Goal: Task Accomplishment & Management: Manage account settings

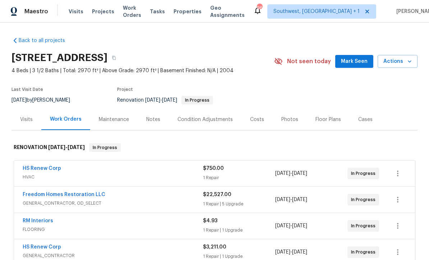
scroll to position [0, 0]
click at [72, 14] on span "Visits" at bounding box center [76, 11] width 15 height 7
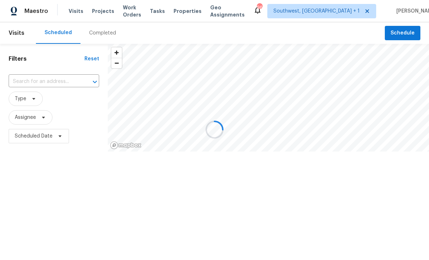
scroll to position [0, 0]
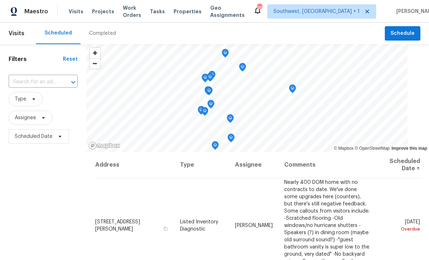
click at [50, 84] on input "text" at bounding box center [33, 82] width 49 height 11
type input "5198 Moeller"
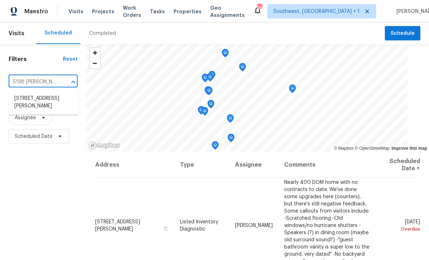
click at [31, 97] on li "5198 Moeller Ave, Sarasota, FL 34233" at bounding box center [44, 102] width 70 height 19
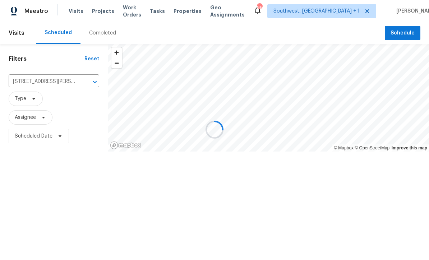
scroll to position [0, 0]
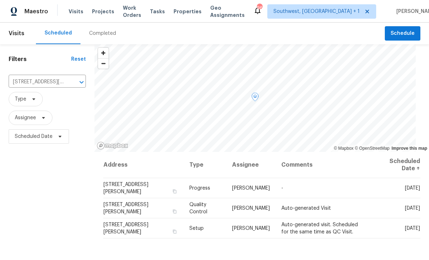
click at [0, 0] on icon at bounding box center [0, 0] width 0 height 0
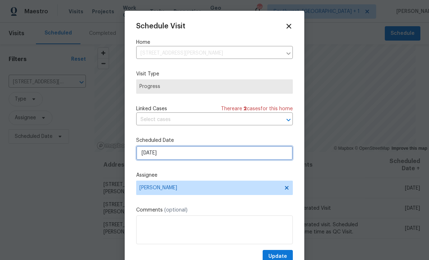
click at [183, 156] on input "8/25/2025" at bounding box center [214, 153] width 157 height 14
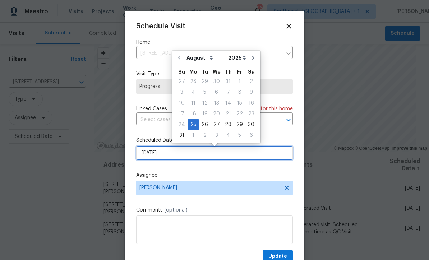
scroll to position [0, 0]
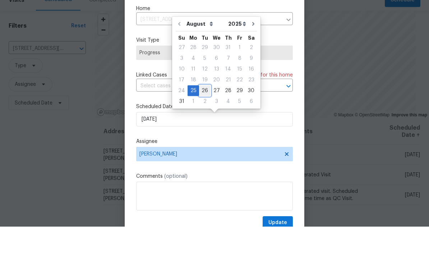
click at [203, 119] on div "26" at bounding box center [204, 124] width 11 height 10
type input "[DATE]"
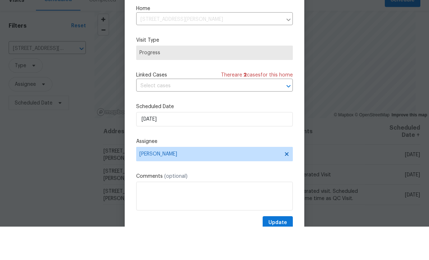
scroll to position [24, 0]
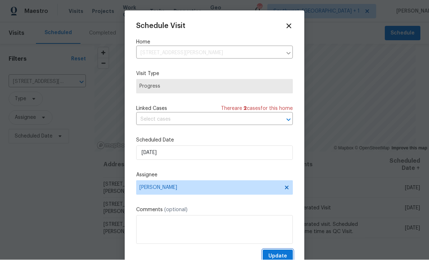
click at [285, 255] on span "Update" at bounding box center [277, 256] width 19 height 9
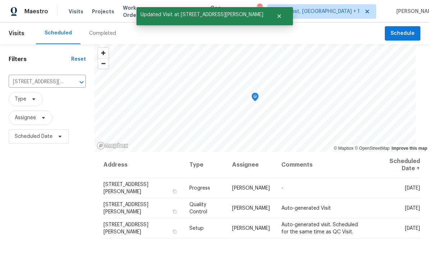
scroll to position [0, 0]
click at [97, 15] on span "Projects" at bounding box center [103, 11] width 22 height 7
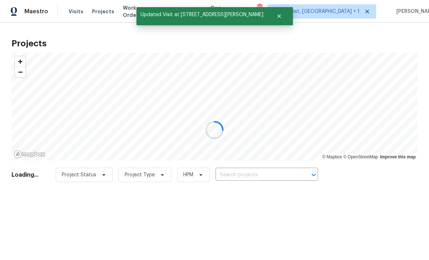
click at [274, 172] on div at bounding box center [214, 130] width 429 height 260
click at [256, 171] on div at bounding box center [214, 130] width 429 height 260
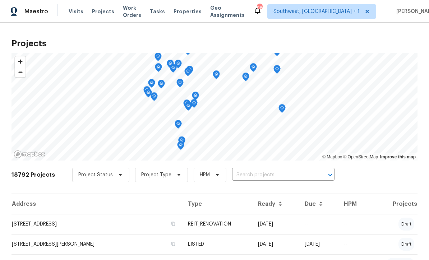
click at [269, 177] on input "text" at bounding box center [273, 175] width 82 height 11
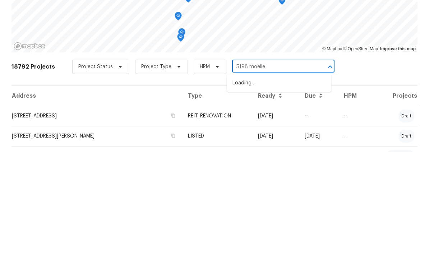
type input "5198 moeller"
click at [287, 185] on li "5198 Moeller Ave, Sarasota, FL 34233" at bounding box center [279, 191] width 105 height 12
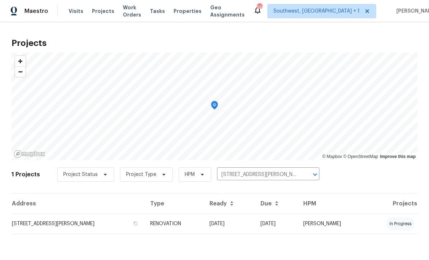
click at [234, 228] on td "08/05/25" at bounding box center [229, 224] width 51 height 20
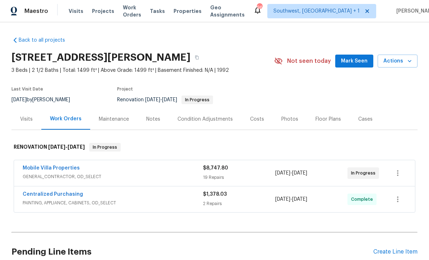
scroll to position [0, 0]
click at [45, 168] on link "Mobile Villa Properties" at bounding box center [51, 168] width 57 height 5
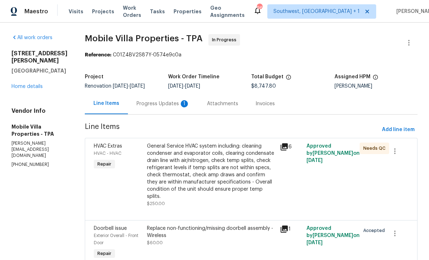
click at [138, 107] on div "Progress Updates 1" at bounding box center [162, 103] width 53 height 7
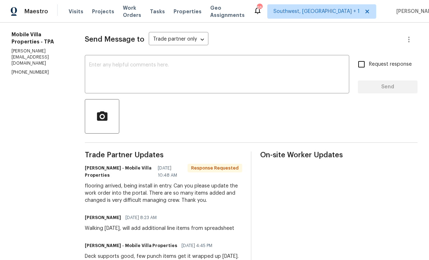
scroll to position [92, 0]
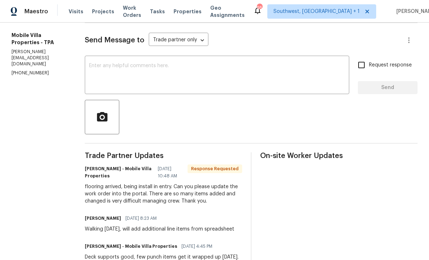
click at [148, 67] on textarea at bounding box center [217, 75] width 256 height 25
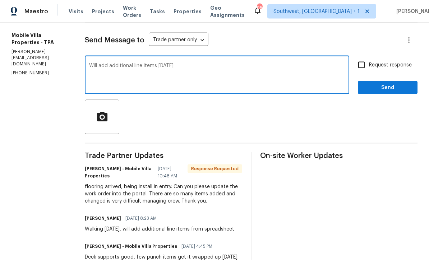
type textarea "Will add additional line items tomorrow"
click at [360, 66] on input "Request response" at bounding box center [361, 64] width 15 height 15
checkbox input "true"
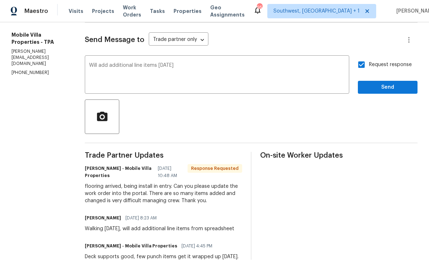
scroll to position [0, 0]
click at [385, 86] on span "Send" at bounding box center [387, 87] width 48 height 9
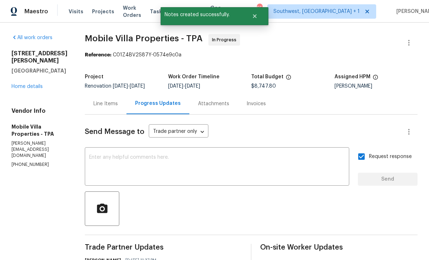
click at [101, 159] on textarea at bounding box center [217, 167] width 256 height 25
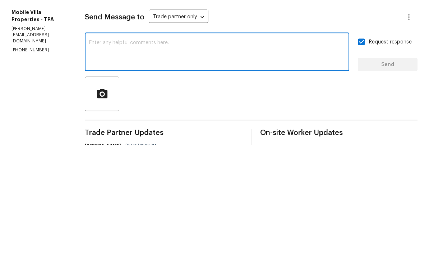
scroll to position [24, 0]
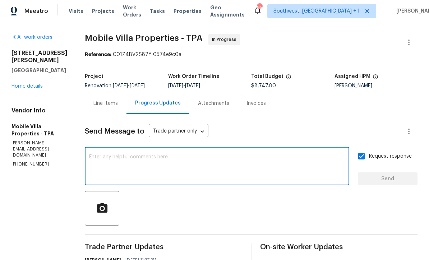
click at [92, 155] on textarea at bounding box center [217, 167] width 256 height 25
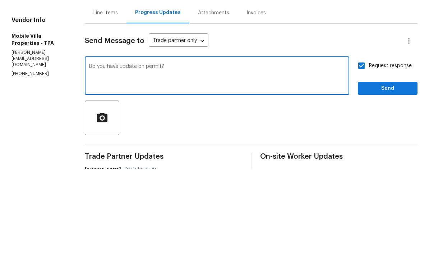
type textarea "Do you have update on permit?"
click at [387, 175] on span "Send" at bounding box center [387, 179] width 48 height 9
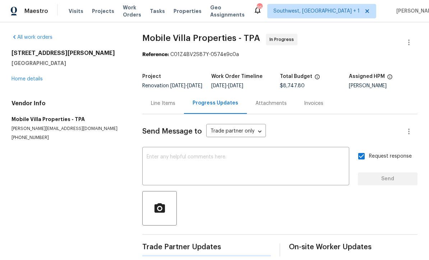
scroll to position [14, 0]
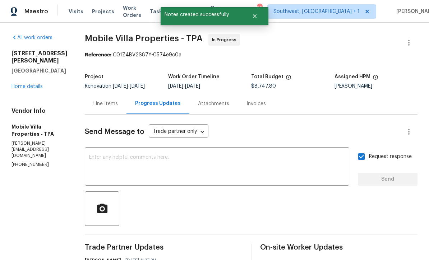
click at [27, 84] on link "Home details" at bounding box center [26, 86] width 31 height 5
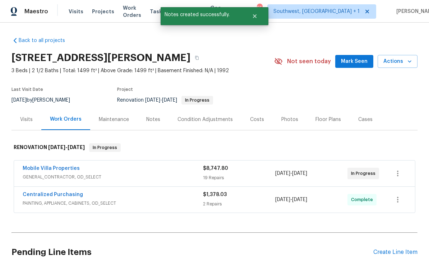
click at [96, 13] on span "Projects" at bounding box center [103, 11] width 22 height 7
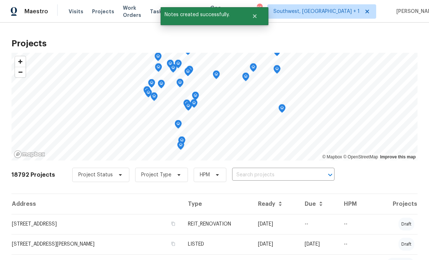
click at [271, 169] on body "Maestro Visits Projects Work Orders Tasks Properties Geo Assignments 95 Southwe…" at bounding box center [214, 130] width 429 height 260
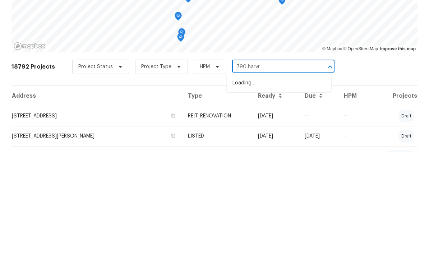
type input "790 harv"
click at [276, 185] on li "790 Harvard St, Englewood, FL 34223" at bounding box center [279, 191] width 105 height 12
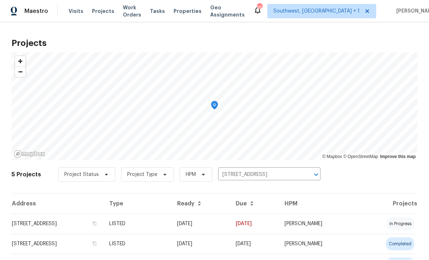
scroll to position [0, 0]
click at [230, 227] on td "03/30/25" at bounding box center [200, 224] width 59 height 20
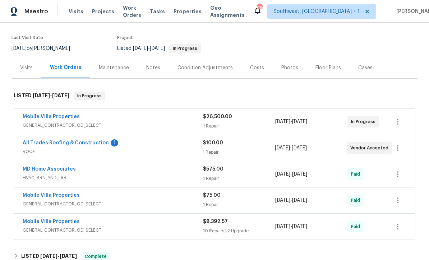
scroll to position [53, 0]
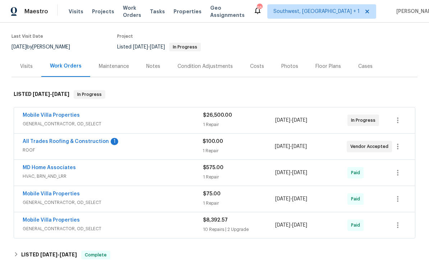
click at [33, 141] on link "All Trades Roofing & Construction" at bounding box center [66, 141] width 86 height 5
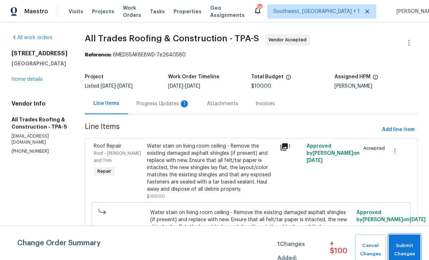
click at [402, 253] on span "Submit Changes" at bounding box center [404, 250] width 24 height 17
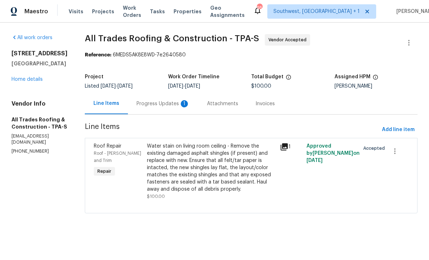
click at [140, 103] on div "Progress Updates 1" at bounding box center [162, 103] width 53 height 7
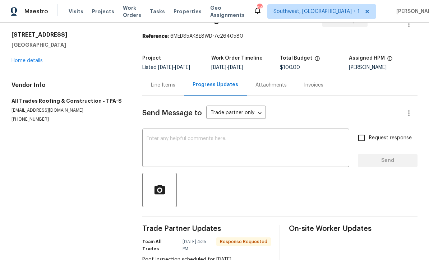
click at [19, 60] on link "Home details" at bounding box center [26, 60] width 31 height 5
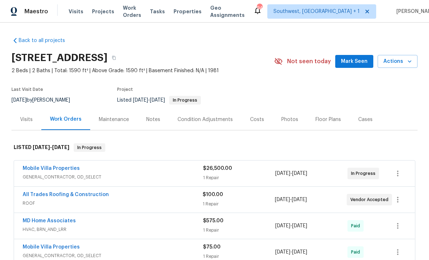
click at [153, 121] on div "Notes" at bounding box center [153, 119] width 14 height 7
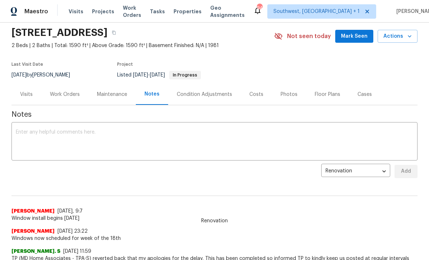
scroll to position [24, 0]
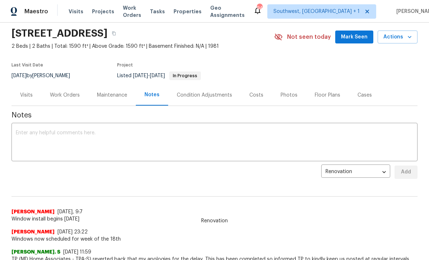
click at [32, 136] on textarea at bounding box center [214, 142] width 397 height 25
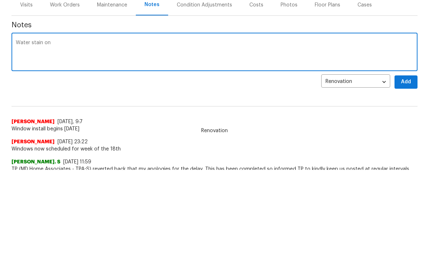
click at [17, 130] on textarea "Water stain on" at bounding box center [214, 142] width 397 height 25
click at [75, 130] on textarea "New water stain on" at bounding box center [214, 142] width 397 height 25
type textarea "New water stain on living room ceiling. Sent WO to All Trades, waiting on inspe…"
click at [407, 168] on span "Add" at bounding box center [405, 172] width 11 height 9
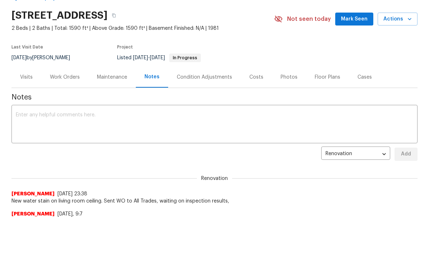
scroll to position [0, 0]
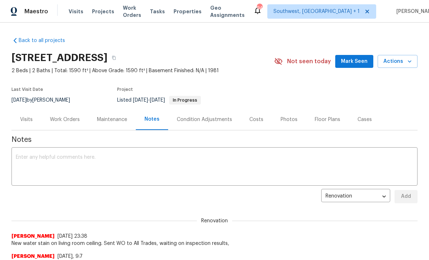
click at [95, 12] on span "Projects" at bounding box center [103, 11] width 22 height 7
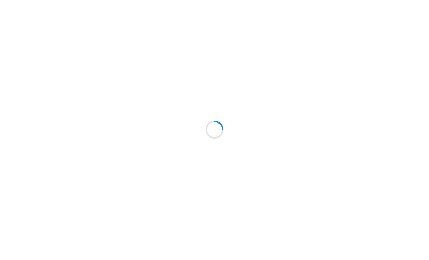
scroll to position [0, 0]
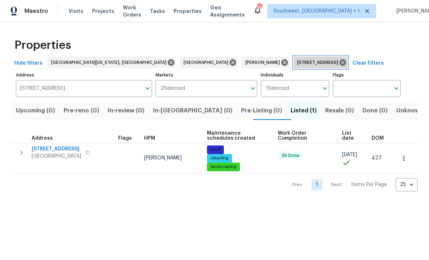
click at [339, 63] on icon at bounding box center [342, 63] width 6 height 6
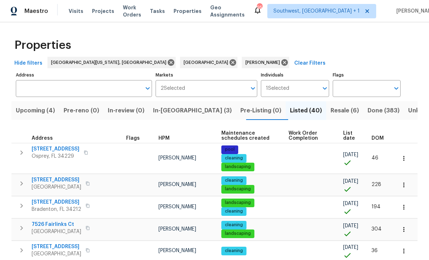
scroll to position [0, 0]
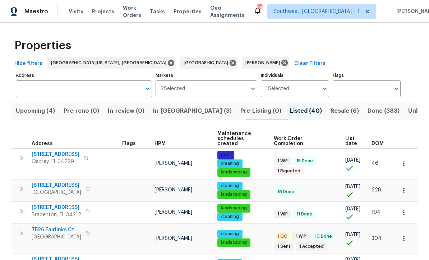
click at [330, 110] on span "Resale (6)" at bounding box center [344, 111] width 28 height 10
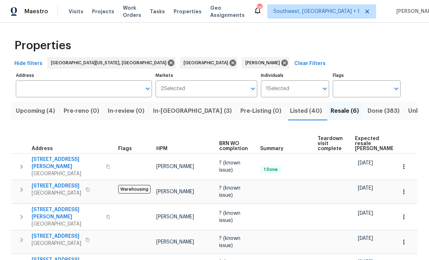
click at [174, 109] on span "In-reno (3)" at bounding box center [192, 111] width 79 height 10
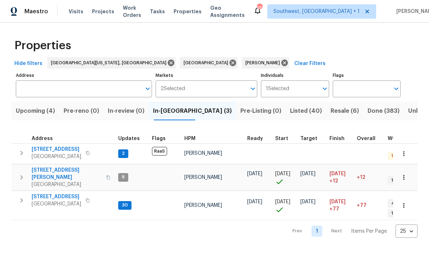
click at [36, 152] on span "[STREET_ADDRESS]" at bounding box center [57, 149] width 50 height 7
click at [45, 194] on span "10216 Woodborne Pl" at bounding box center [57, 196] width 50 height 7
click at [29, 113] on span "Upcoming (4)" at bounding box center [35, 111] width 39 height 10
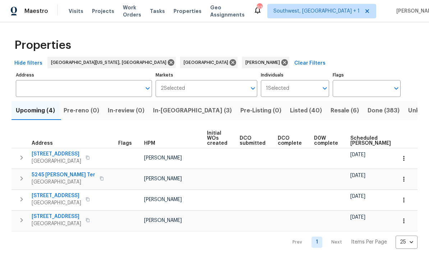
click at [290, 112] on span "Listed (40)" at bounding box center [306, 111] width 32 height 10
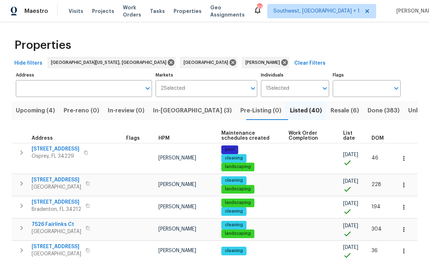
scroll to position [0, 0]
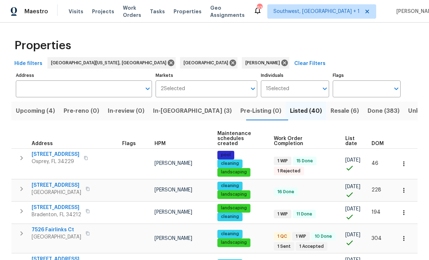
click at [349, 142] on span "List date" at bounding box center [352, 141] width 14 height 10
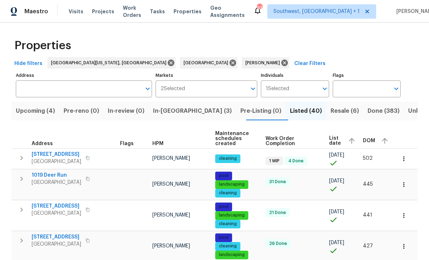
click at [36, 155] on span "525 Manatee Ct Apt 14" at bounding box center [57, 154] width 50 height 7
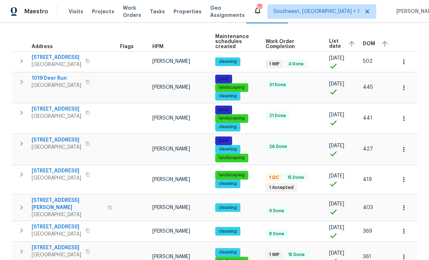
scroll to position [93, 0]
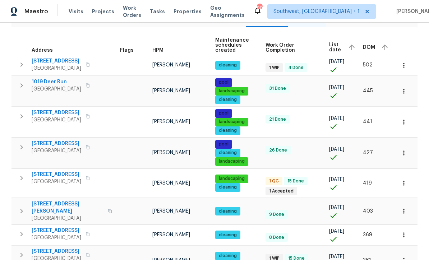
click at [403, 91] on icon "button" at bounding box center [403, 91] width 7 height 7
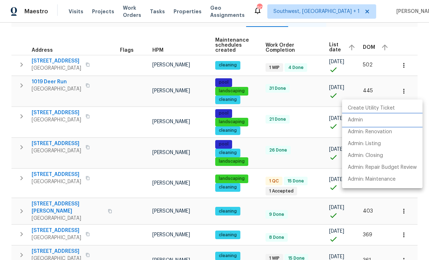
click at [355, 120] on p "Admin" at bounding box center [355, 120] width 15 height 8
click at [309, 150] on div at bounding box center [214, 130] width 429 height 260
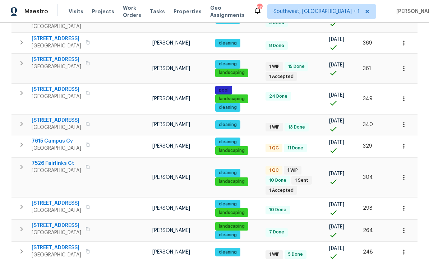
scroll to position [286, 0]
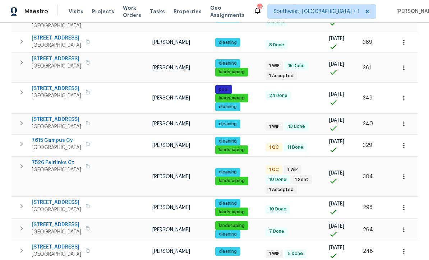
click at [400, 120] on icon "button" at bounding box center [403, 123] width 7 height 7
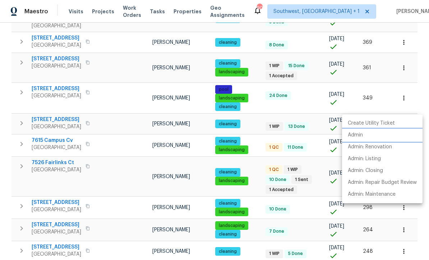
click at [357, 133] on p "Admin" at bounding box center [355, 135] width 15 height 8
click at [17, 85] on div at bounding box center [214, 130] width 429 height 260
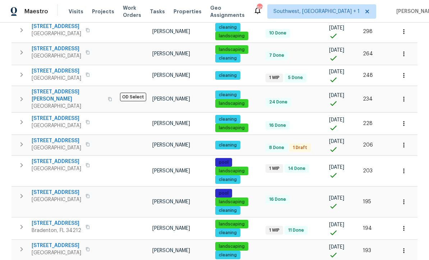
scroll to position [464, 0]
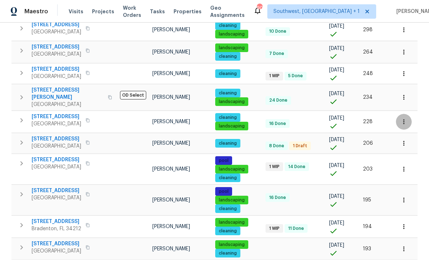
click at [404, 118] on icon "button" at bounding box center [403, 121] width 7 height 7
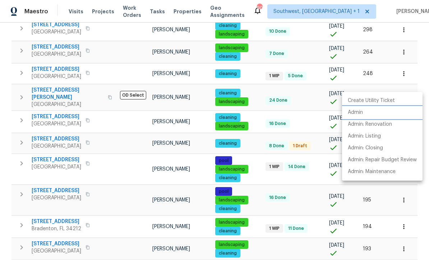
click at [353, 110] on p "Admin" at bounding box center [355, 113] width 15 height 8
click at [13, 143] on div at bounding box center [214, 130] width 429 height 260
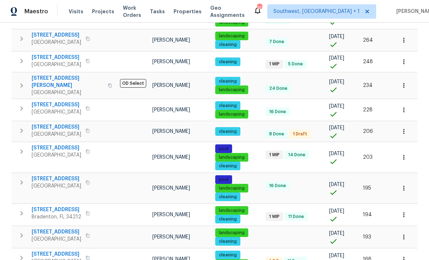
scroll to position [494, 0]
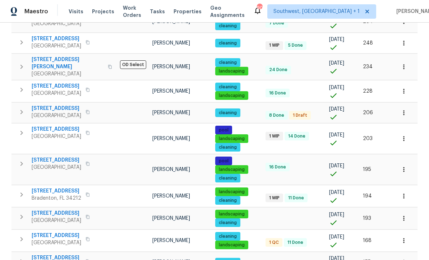
click at [404, 166] on icon "button" at bounding box center [403, 169] width 7 height 7
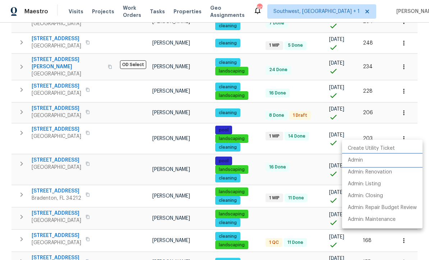
click at [360, 163] on p "Admin" at bounding box center [355, 161] width 15 height 8
click at [52, 125] on div at bounding box center [214, 130] width 429 height 260
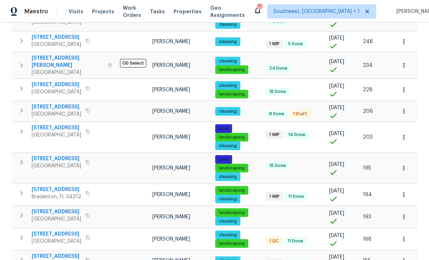
scroll to position [495, 0]
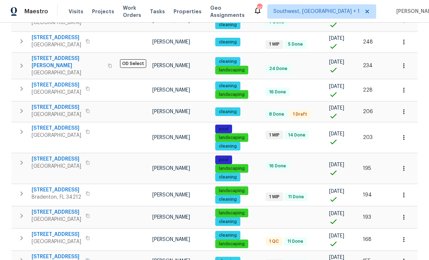
click at [405, 236] on icon "button" at bounding box center [403, 239] width 7 height 7
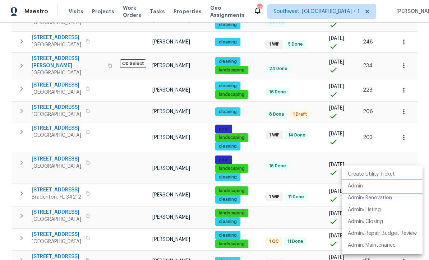
click at [359, 188] on p "Admin" at bounding box center [355, 186] width 15 height 8
click at [314, 177] on div at bounding box center [214, 130] width 429 height 260
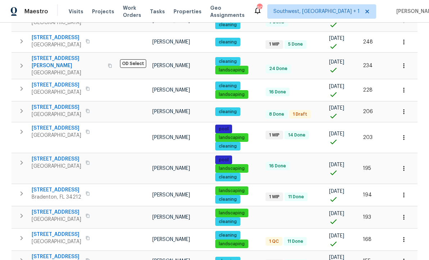
scroll to position [24, 0]
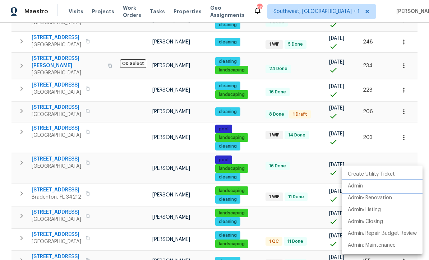
click at [357, 189] on p "Admin" at bounding box center [355, 186] width 15 height 8
click at [11, 138] on div at bounding box center [214, 130] width 429 height 260
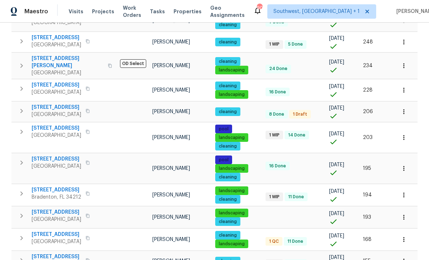
click at [407, 209] on button "button" at bounding box center [404, 217] width 16 height 16
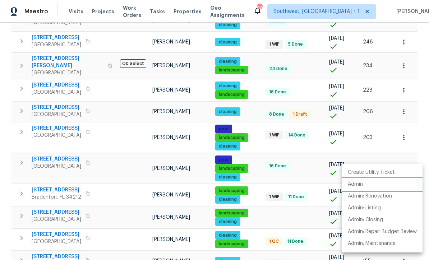
click at [361, 184] on p "Admin" at bounding box center [355, 185] width 15 height 8
click at [113, 107] on div at bounding box center [214, 130] width 429 height 260
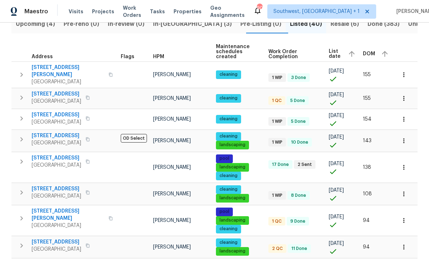
scroll to position [87, 0]
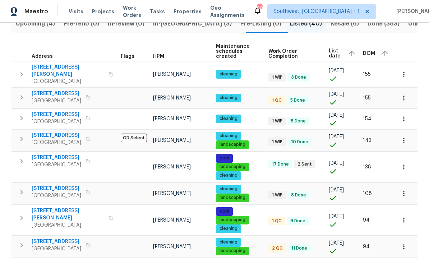
click at [401, 92] on button "button" at bounding box center [404, 98] width 16 height 16
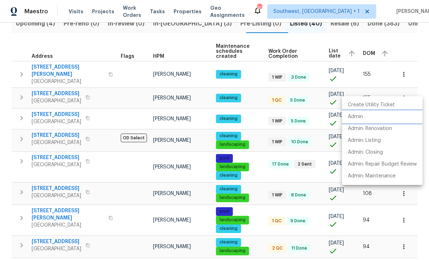
click at [359, 120] on p "Admin" at bounding box center [355, 117] width 15 height 8
click at [25, 130] on div at bounding box center [214, 130] width 429 height 260
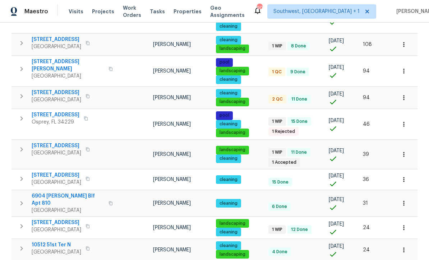
scroll to position [237, 0]
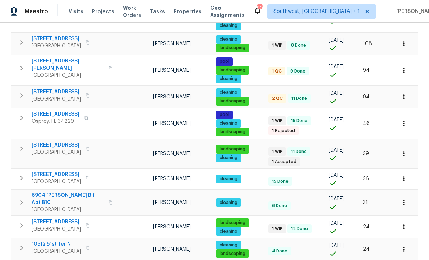
click at [37, 111] on span "851 Placid Lake Dr" at bounding box center [56, 114] width 48 height 7
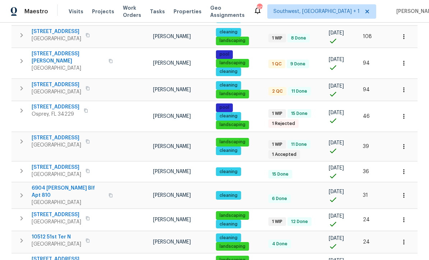
scroll to position [244, 0]
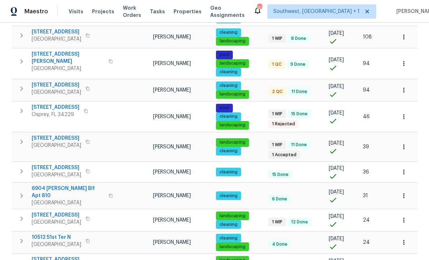
click at [41, 135] on span "5201 72nd Way N" at bounding box center [57, 138] width 50 height 7
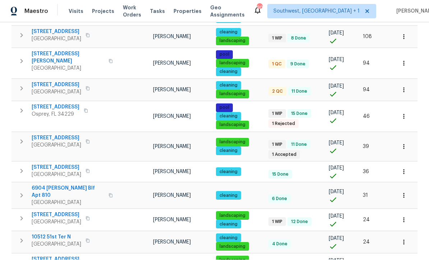
scroll to position [24, 0]
click at [402, 239] on icon "button" at bounding box center [403, 242] width 7 height 7
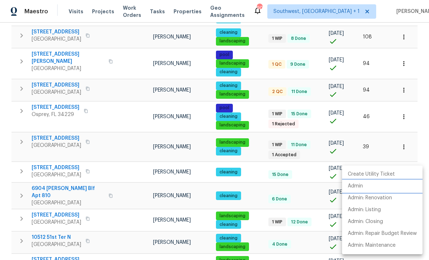
click at [361, 187] on p "Admin" at bounding box center [355, 186] width 15 height 8
click at [260, 162] on div at bounding box center [214, 130] width 429 height 260
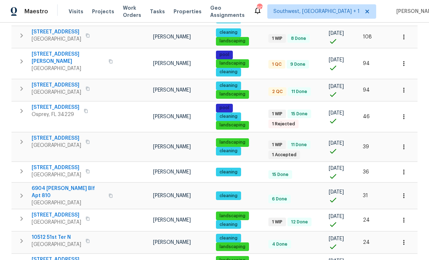
click at [401, 260] on icon "button" at bounding box center [403, 264] width 7 height 7
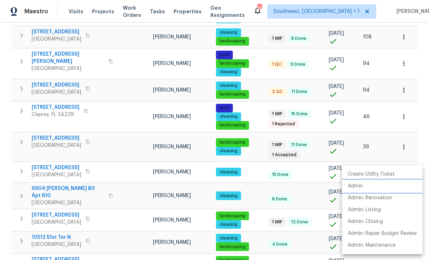
click at [359, 190] on li "Admin" at bounding box center [382, 186] width 80 height 12
click at [313, 205] on div at bounding box center [214, 130] width 429 height 260
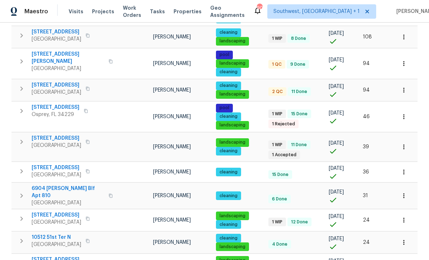
click at [403, 218] on icon "button" at bounding box center [403, 220] width 1 height 5
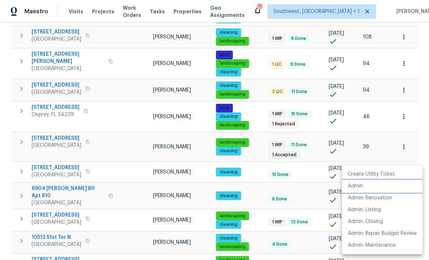
click at [360, 186] on p "Admin" at bounding box center [355, 186] width 15 height 8
click at [406, 109] on div at bounding box center [214, 130] width 429 height 260
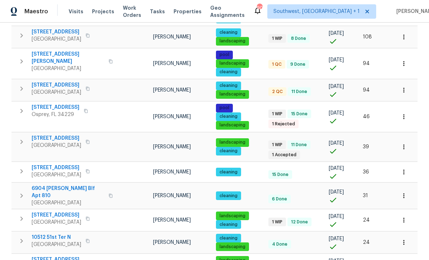
click at [404, 143] on icon "button" at bounding box center [403, 146] width 7 height 7
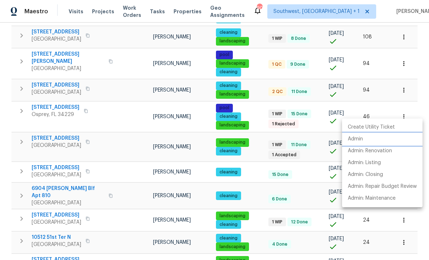
click at [360, 140] on p "Admin" at bounding box center [355, 139] width 15 height 8
click at [263, 155] on div at bounding box center [214, 130] width 429 height 260
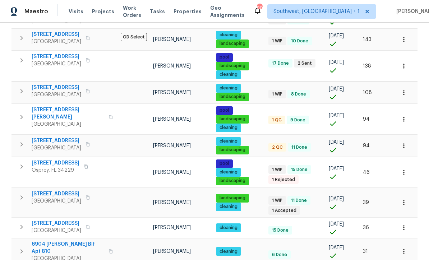
scroll to position [187, 0]
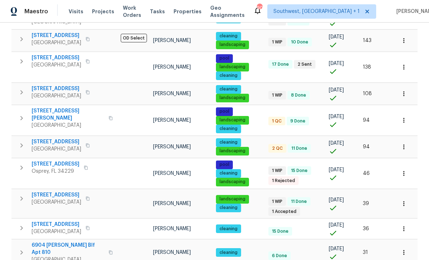
click at [406, 170] on icon "button" at bounding box center [403, 173] width 7 height 7
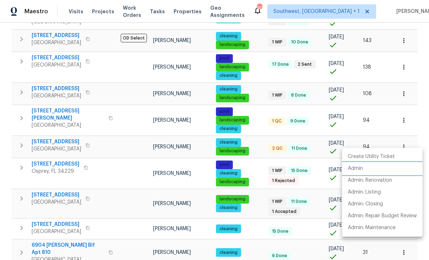
click at [357, 170] on p "Admin" at bounding box center [355, 169] width 15 height 8
click at [80, 154] on div at bounding box center [214, 130] width 429 height 260
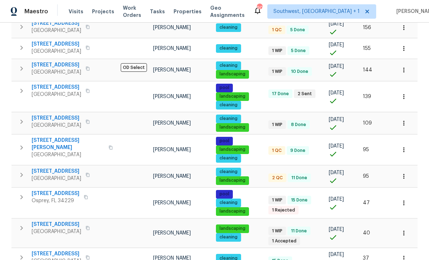
scroll to position [150, 0]
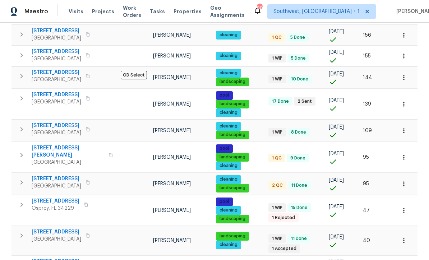
click at [407, 180] on icon "button" at bounding box center [403, 183] width 7 height 7
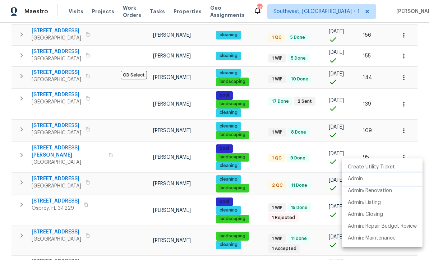
click at [360, 180] on p "Admin" at bounding box center [355, 179] width 15 height 8
click at [52, 144] on div at bounding box center [214, 130] width 429 height 260
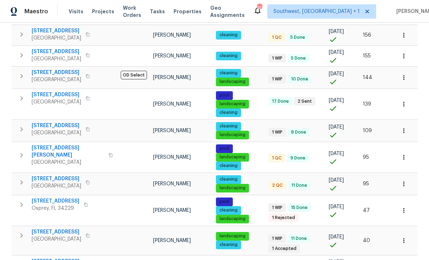
click at [49, 175] on span "[STREET_ADDRESS]" at bounding box center [57, 178] width 50 height 7
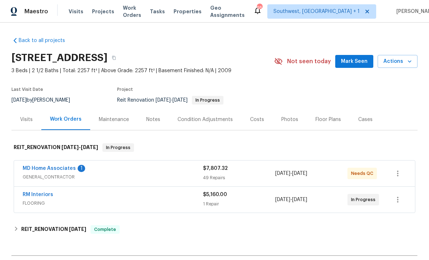
click at [34, 166] on link "MD Home Associates" at bounding box center [49, 168] width 53 height 5
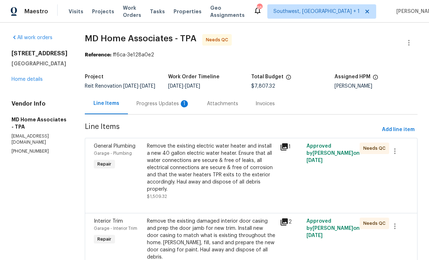
click at [154, 107] on div "Progress Updates 1" at bounding box center [162, 103] width 53 height 7
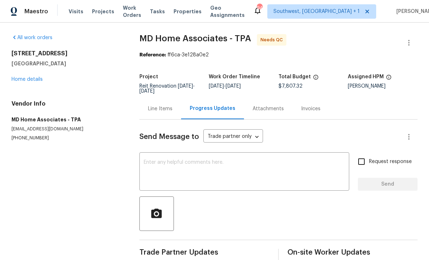
click at [17, 82] on link "Home details" at bounding box center [26, 79] width 31 height 5
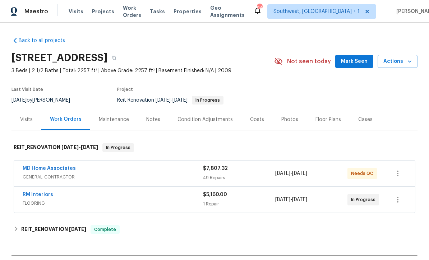
click at [149, 116] on div "Notes" at bounding box center [153, 119] width 14 height 7
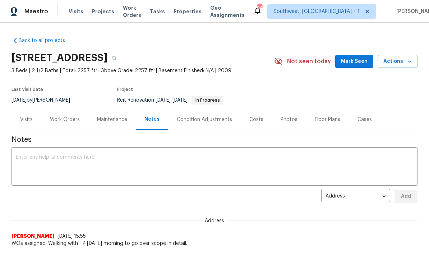
click at [207, 162] on textarea at bounding box center [214, 167] width 397 height 25
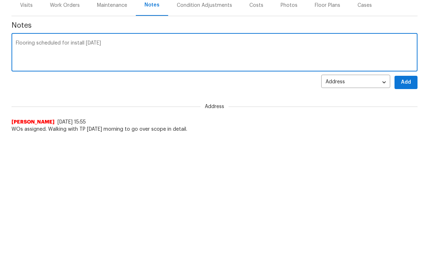
type textarea "Flooring scheduled for install on Wednesday"
click at [408, 192] on span "Add" at bounding box center [405, 196] width 11 height 9
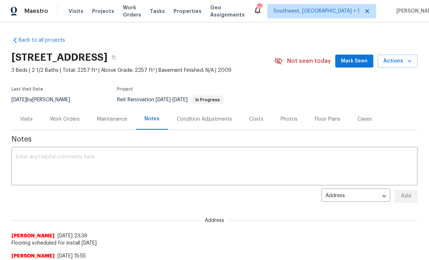
click at [62, 116] on div "Work Orders" at bounding box center [65, 119] width 30 height 7
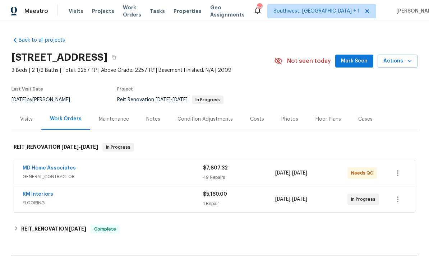
click at [38, 166] on link "MD Home Associates" at bounding box center [49, 168] width 53 height 5
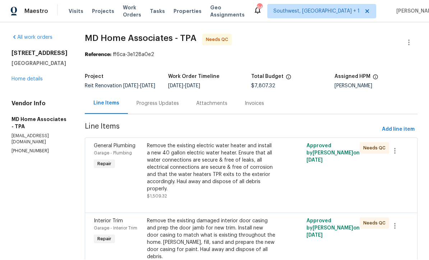
scroll to position [0, 0]
click at [168, 114] on div "Progress Updates" at bounding box center [158, 103] width 60 height 21
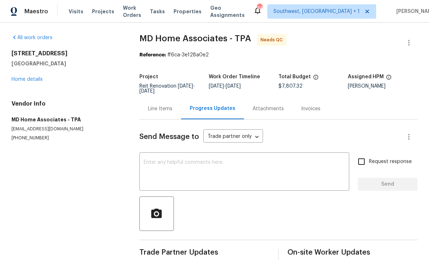
click at [201, 168] on textarea at bounding box center [244, 172] width 201 height 25
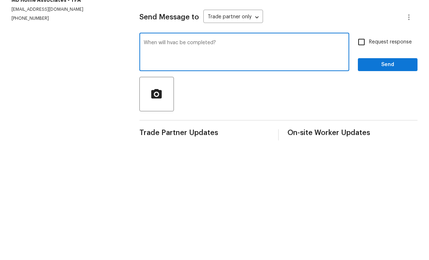
click at [175, 160] on textarea "When will hvac be completed?" at bounding box center [244, 172] width 201 height 25
click at [281, 160] on textarea "When will hvac be completed?" at bounding box center [244, 172] width 201 height 25
type textarea "When will HVAC repair be completed?"
click at [361, 154] on input "Request response" at bounding box center [361, 161] width 15 height 15
checkbox input "true"
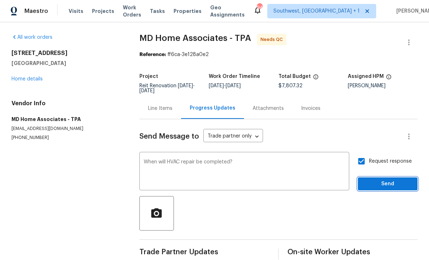
click at [389, 180] on span "Send" at bounding box center [387, 184] width 48 height 9
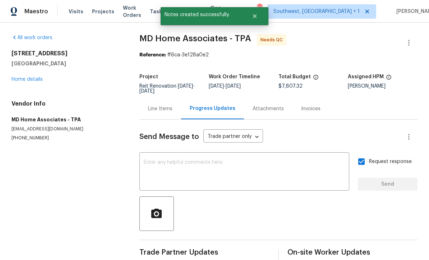
click at [23, 77] on link "Home details" at bounding box center [26, 79] width 31 height 5
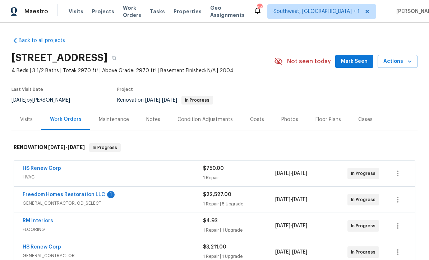
click at [40, 195] on link "Freedom Homes Restoration LLC" at bounding box center [64, 194] width 83 height 5
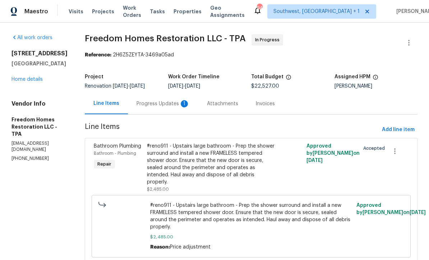
click at [159, 107] on div "Progress Updates 1" at bounding box center [162, 103] width 53 height 7
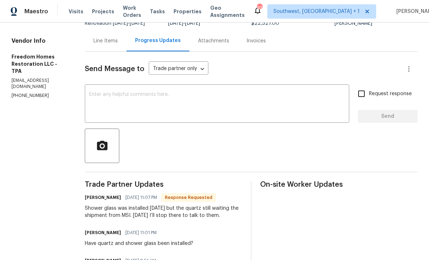
scroll to position [64, 0]
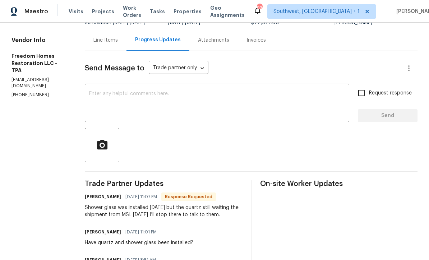
click at [101, 94] on textarea at bounding box center [217, 103] width 256 height 25
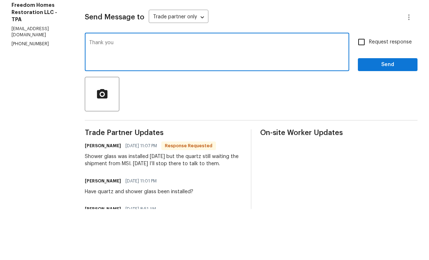
type textarea "Thank you"
click at [361, 85] on input "Request response" at bounding box center [361, 92] width 15 height 15
checkbox input "true"
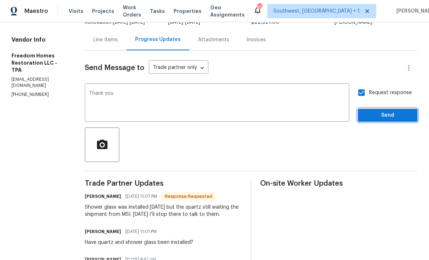
click at [388, 111] on span "Send" at bounding box center [387, 115] width 48 height 9
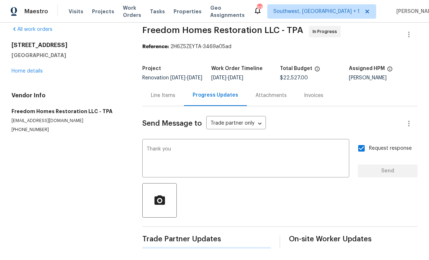
scroll to position [0, 0]
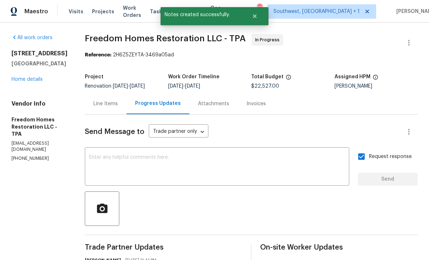
click at [18, 77] on link "Home details" at bounding box center [26, 79] width 31 height 5
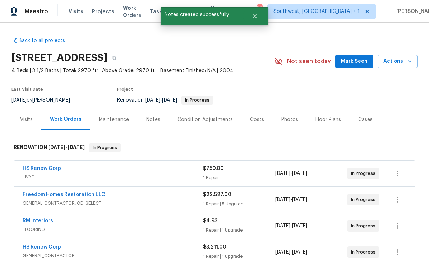
click at [147, 116] on div "Notes" at bounding box center [153, 119] width 14 height 7
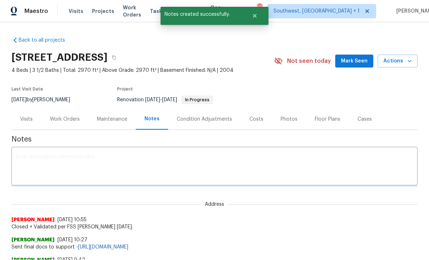
scroll to position [0, 0]
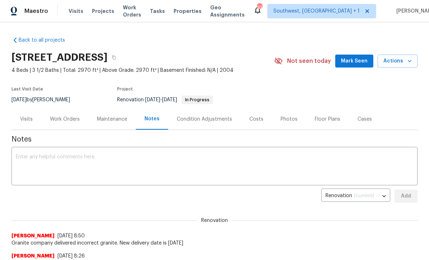
click at [250, 156] on textarea at bounding box center [214, 166] width 397 height 25
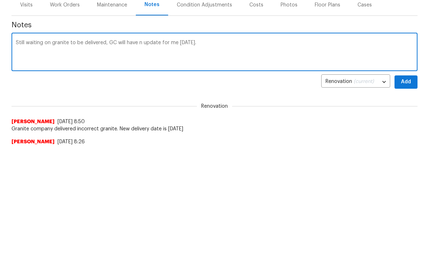
click at [143, 155] on textarea "Still waiting on granite to be delivered, GC will have n update for me tomorrow." at bounding box center [214, 167] width 397 height 25
click at [246, 155] on textarea "Still waiting on granite to be delivered, GC will have an update for me tomorro…" at bounding box center [214, 167] width 397 height 25
click at [22, 155] on textarea "Still waiting on granite to be delivered, GC will have an update for me tomorro…" at bounding box center [214, 167] width 397 height 25
type textarea "Still waiting on granite to be delivered, GC will have an update for me tomorro…"
click at [412, 190] on button "Add" at bounding box center [405, 196] width 23 height 13
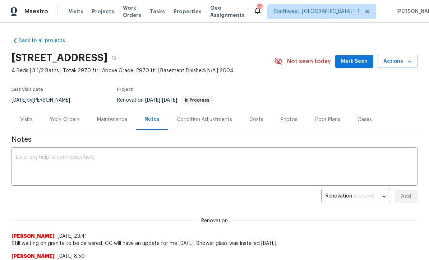
click at [56, 116] on div "Work Orders" at bounding box center [65, 119] width 30 height 7
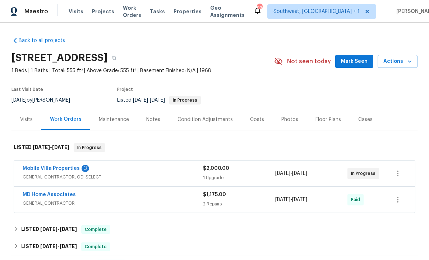
click at [37, 168] on link "Mobile Villa Properties" at bounding box center [51, 168] width 57 height 5
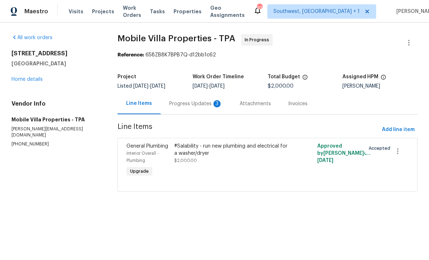
click at [177, 102] on div "Progress Updates 3" at bounding box center [195, 103] width 53 height 7
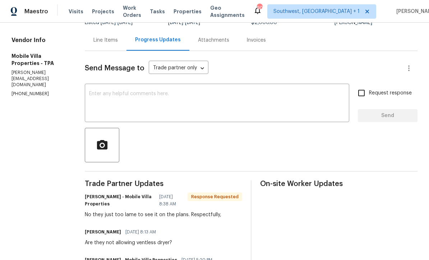
scroll to position [64, 0]
click at [89, 92] on textarea at bounding box center [217, 103] width 256 height 25
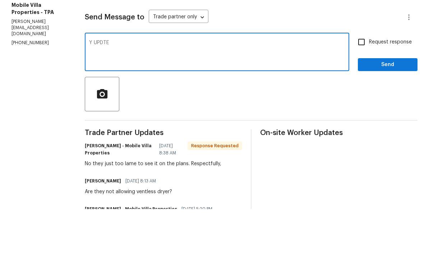
type textarea "Y UPDTE"
type textarea "Any update from permit office?"
click at [362, 85] on input "Request response" at bounding box center [361, 92] width 15 height 15
checkbox input "true"
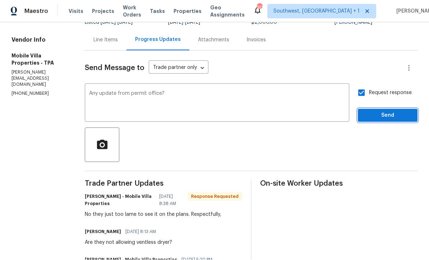
click at [385, 111] on span "Send" at bounding box center [387, 115] width 48 height 9
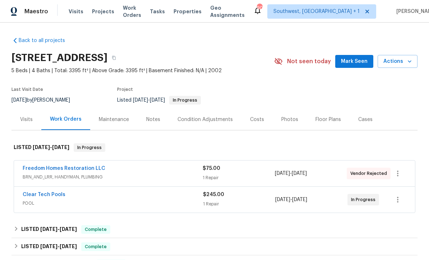
click at [252, 173] on div "$75.00 1 Repair" at bounding box center [239, 173] width 72 height 17
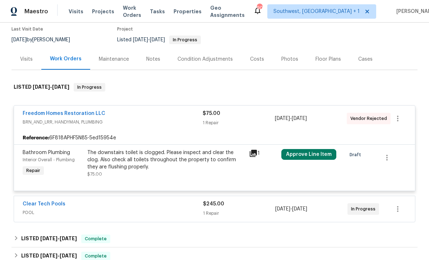
scroll to position [61, 0]
click at [398, 116] on icon "button" at bounding box center [397, 118] width 9 height 9
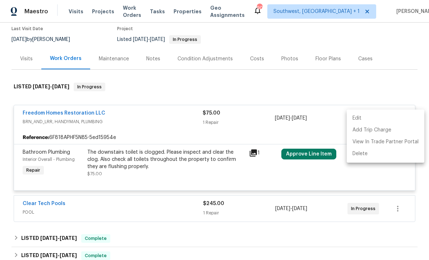
click at [360, 120] on li "Edit" at bounding box center [386, 118] width 78 height 12
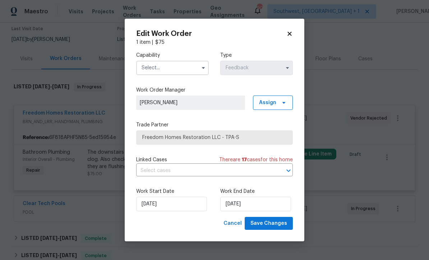
click at [180, 69] on input "text" at bounding box center [172, 68] width 73 height 14
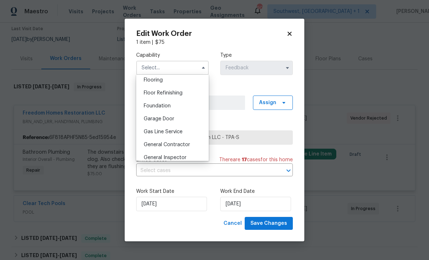
scroll to position [281, 0]
click at [192, 144] on div "General Contractor" at bounding box center [172, 145] width 69 height 13
type input "General Contractor"
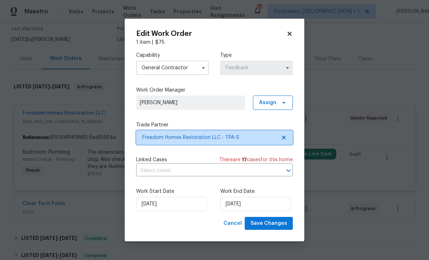
click at [258, 136] on span "Freedom Homes Restoration LLC - TPA-S" at bounding box center [209, 137] width 134 height 7
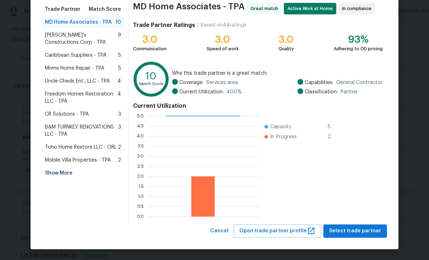
scroll to position [57, 0]
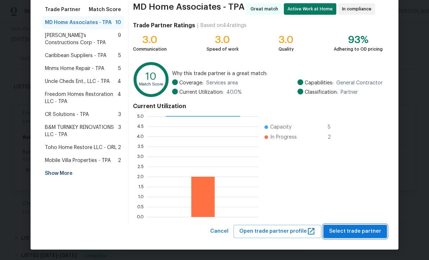
click at [365, 231] on span "Select trade partner" at bounding box center [355, 231] width 52 height 9
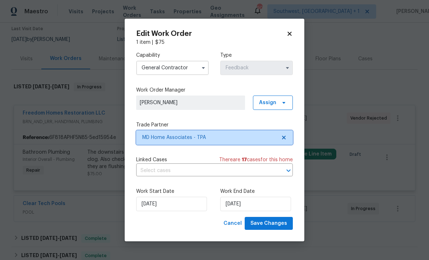
scroll to position [0, 0]
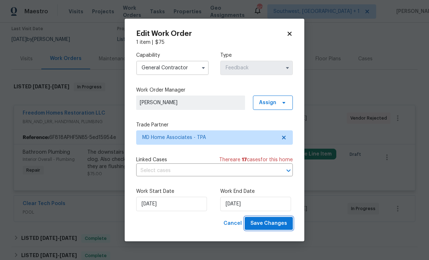
click at [275, 228] on span "Save Changes" at bounding box center [268, 223] width 37 height 9
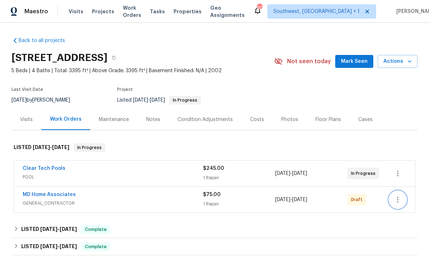
click at [401, 201] on icon "button" at bounding box center [397, 199] width 9 height 9
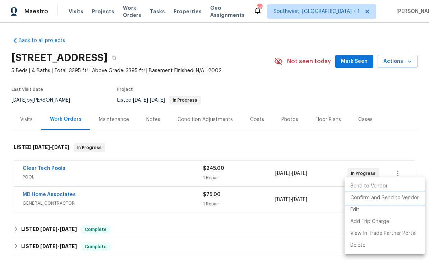
click at [403, 201] on li "Confirm and Send to Vendor" at bounding box center [384, 198] width 80 height 12
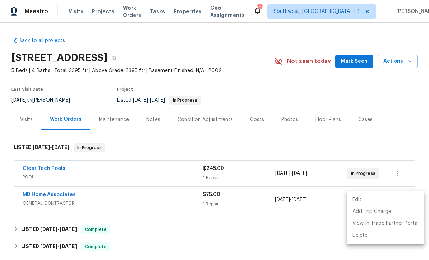
click at [377, 102] on div at bounding box center [214, 130] width 429 height 260
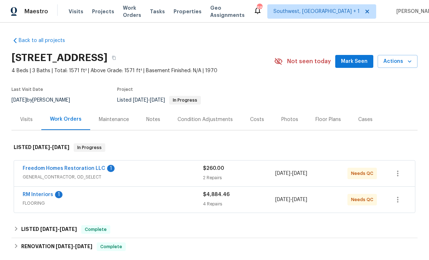
click at [31, 195] on link "RM Interiors" at bounding box center [38, 194] width 31 height 5
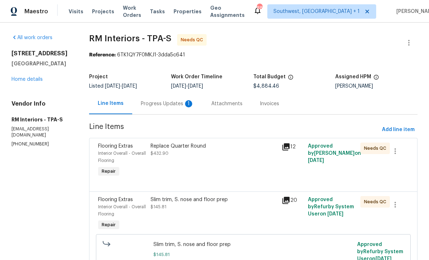
click at [173, 108] on div "Progress Updates 1" at bounding box center [167, 103] width 70 height 21
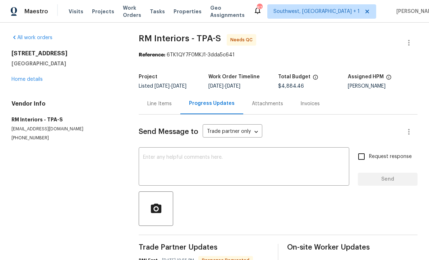
click at [170, 108] on div "Line Items" at bounding box center [160, 103] width 42 height 21
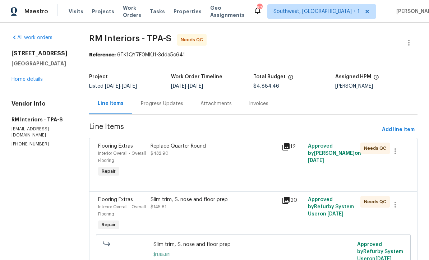
click at [239, 170] on div "Replace Quarter Round $432.90" at bounding box center [213, 160] width 131 height 40
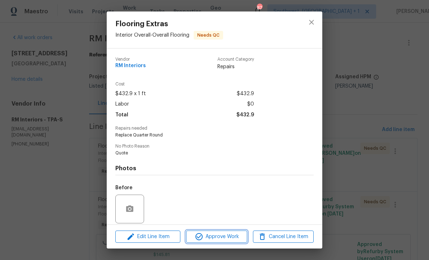
click at [235, 238] on span "Approve Work" at bounding box center [216, 236] width 56 height 9
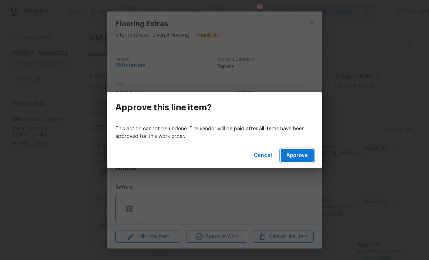
click at [306, 156] on span "Approve" at bounding box center [297, 155] width 22 height 9
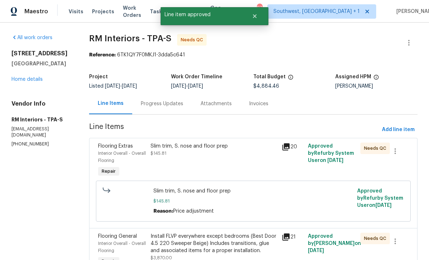
click at [231, 160] on div "Slim trim, S. nose and floor prep $145.81" at bounding box center [213, 160] width 131 height 40
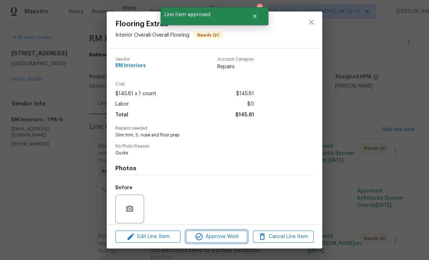
click at [234, 237] on span "Approve Work" at bounding box center [216, 236] width 56 height 9
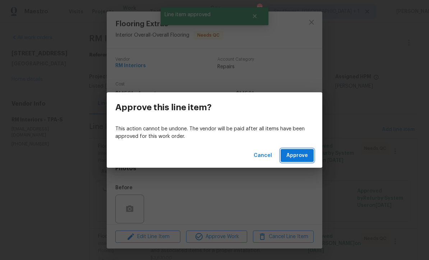
click at [307, 156] on span "Approve" at bounding box center [297, 155] width 22 height 9
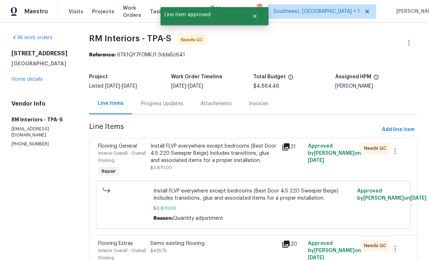
click at [229, 154] on div "Install FLVP everywhere except bedrooms (Best Door 4.5 220 Sweeper Beige) Inclu…" at bounding box center [213, 154] width 127 height 22
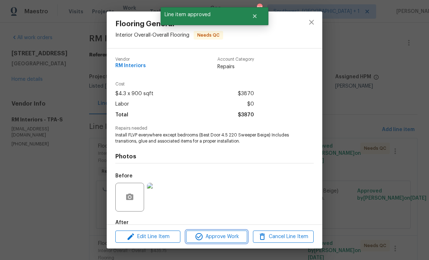
click at [232, 237] on span "Approve Work" at bounding box center [216, 236] width 56 height 9
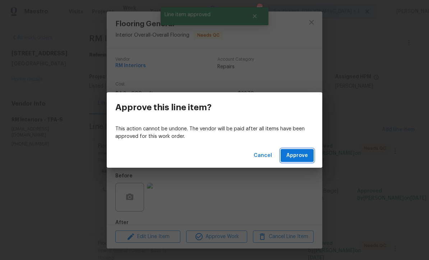
click at [304, 153] on span "Approve" at bounding box center [297, 155] width 22 height 9
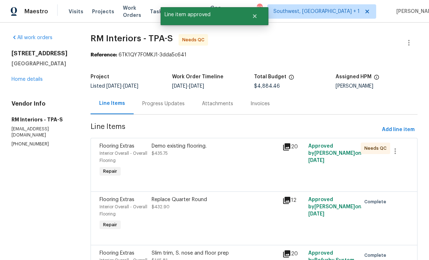
click at [240, 166] on div "Demo existing flooring. $435.75" at bounding box center [214, 160] width 130 height 40
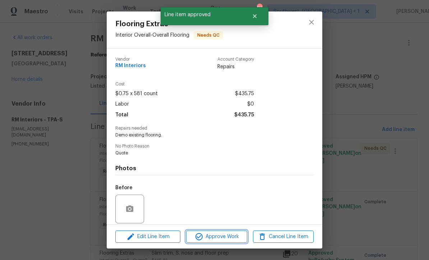
click at [233, 237] on span "Approve Work" at bounding box center [216, 236] width 56 height 9
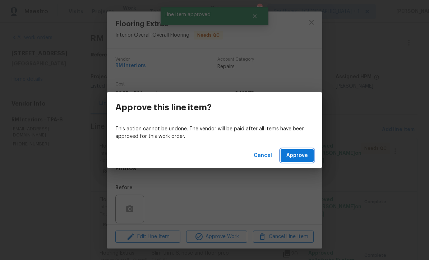
click at [302, 157] on span "Approve" at bounding box center [297, 155] width 22 height 9
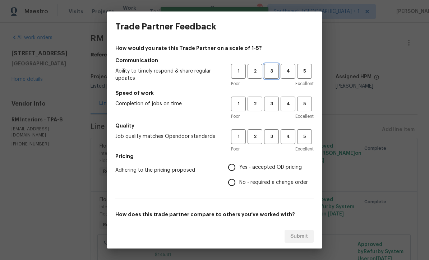
click at [272, 71] on span "3" at bounding box center [271, 71] width 13 height 8
click at [271, 104] on span "3" at bounding box center [271, 104] width 13 height 8
click at [273, 140] on span "3" at bounding box center [271, 137] width 13 height 8
click at [232, 168] on input "Yes - accepted OD pricing" at bounding box center [231, 167] width 15 height 15
radio input "true"
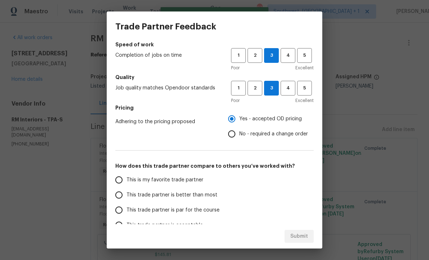
scroll to position [57, 0]
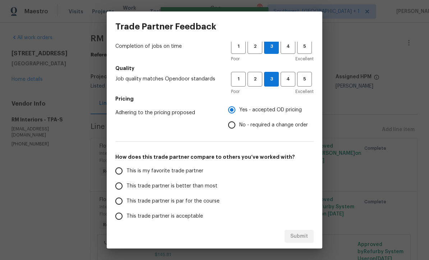
click at [117, 206] on input "This trade partner is par for the course" at bounding box center [118, 201] width 15 height 15
click at [298, 235] on span "Submit" at bounding box center [299, 236] width 18 height 9
radio input "true"
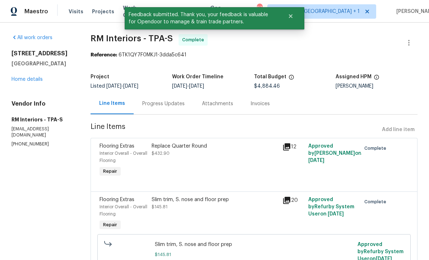
click at [23, 82] on link "Home details" at bounding box center [26, 79] width 31 height 5
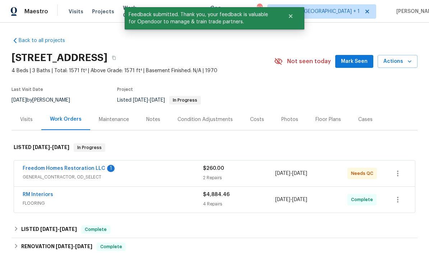
click at [55, 168] on link "Freedom Homes Restoration LLC" at bounding box center [64, 168] width 83 height 5
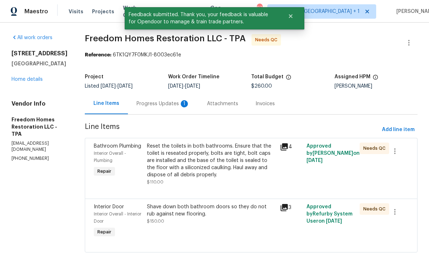
scroll to position [14, 0]
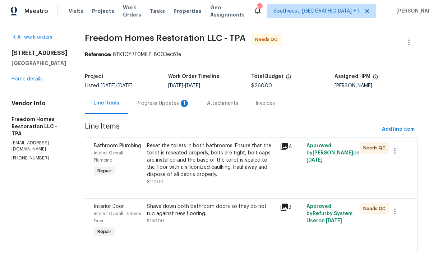
click at [169, 94] on div "Progress Updates 1" at bounding box center [163, 103] width 70 height 21
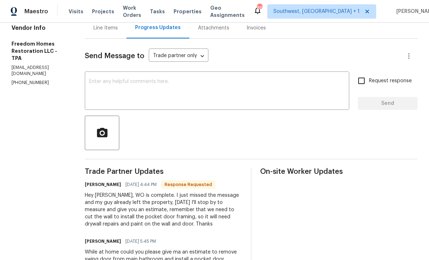
scroll to position [75, 0]
click at [174, 81] on textarea at bounding box center [217, 91] width 256 height 25
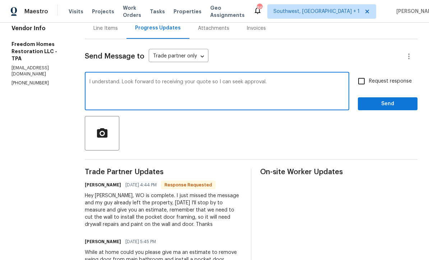
type textarea "I understand. Look forward to receiving your quote so I can seek approval."
click at [360, 74] on input "Request response" at bounding box center [361, 81] width 15 height 15
checkbox input "true"
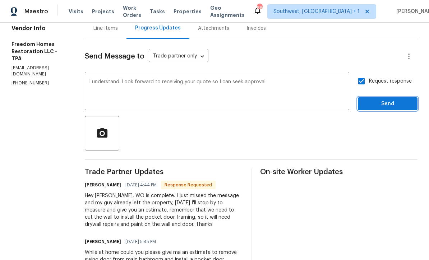
click at [389, 99] on span "Send" at bounding box center [387, 103] width 48 height 9
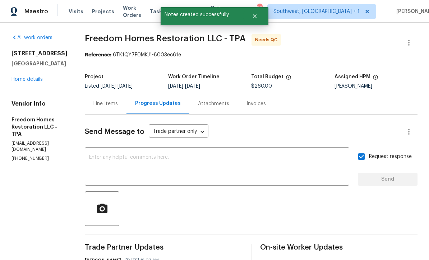
click at [19, 79] on link "Home details" at bounding box center [26, 79] width 31 height 5
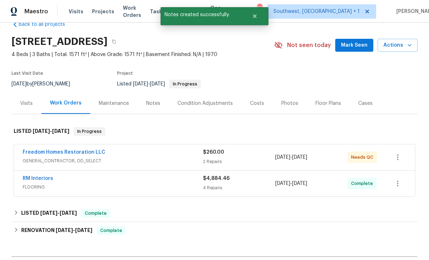
scroll to position [15, 0]
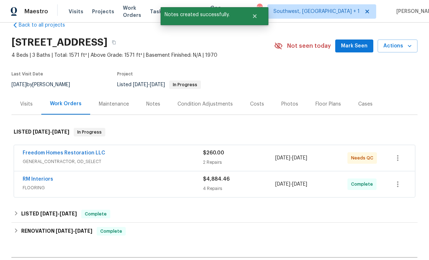
click at [46, 150] on link "Freedom Homes Restoration LLC" at bounding box center [64, 152] width 83 height 5
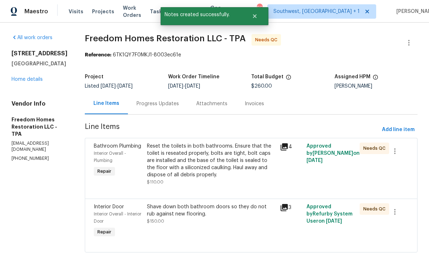
scroll to position [14, 0]
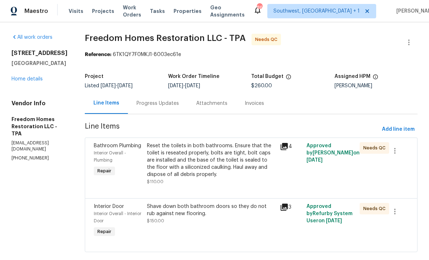
click at [252, 219] on div "Shave down both bathroom doors so they do not rub against new flooring. $150.00" at bounding box center [211, 221] width 133 height 40
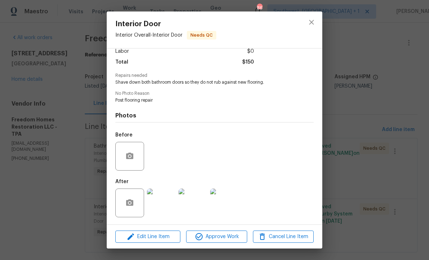
scroll to position [55, 0]
click at [159, 203] on img at bounding box center [161, 203] width 29 height 29
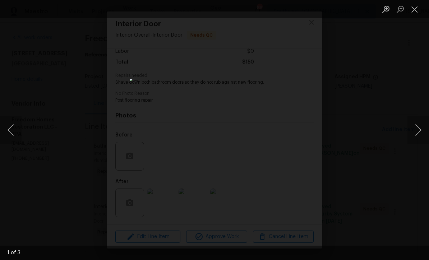
click at [419, 131] on button "Next image" at bounding box center [418, 130] width 22 height 29
click at [421, 128] on button "Next image" at bounding box center [418, 130] width 22 height 29
click at [420, 129] on button "Next image" at bounding box center [418, 130] width 22 height 29
click at [418, 14] on button "Close lightbox" at bounding box center [414, 9] width 14 height 13
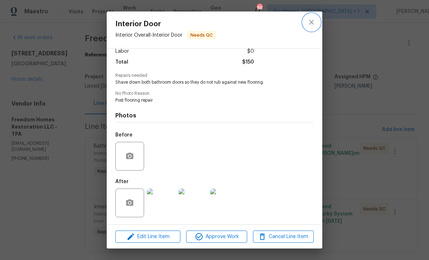
click at [311, 26] on icon "close" at bounding box center [311, 22] width 9 height 9
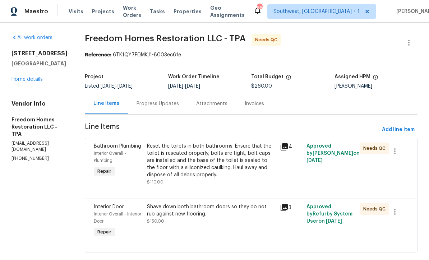
click at [221, 151] on div "Reset the toilets in both bathrooms. Ensure that the toilet is reseated properl…" at bounding box center [211, 161] width 129 height 36
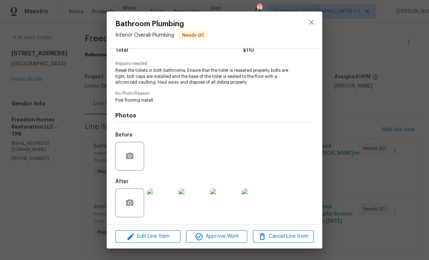
scroll to position [66, 0]
click at [164, 213] on img at bounding box center [161, 203] width 29 height 29
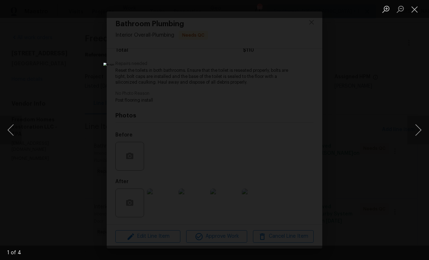
click at [420, 131] on button "Next image" at bounding box center [418, 130] width 22 height 29
click at [418, 133] on button "Next image" at bounding box center [418, 130] width 22 height 29
click at [421, 130] on button "Next image" at bounding box center [418, 130] width 22 height 29
click at [421, 131] on button "Next image" at bounding box center [418, 130] width 22 height 29
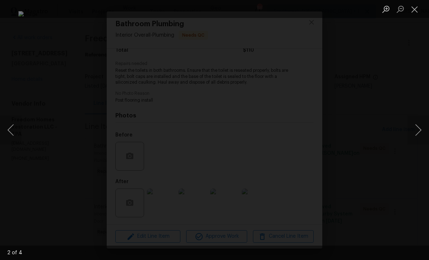
click at [19, 123] on button "Previous image" at bounding box center [11, 130] width 22 height 29
click at [426, 126] on button "Next image" at bounding box center [418, 130] width 22 height 29
click at [420, 130] on button "Next image" at bounding box center [418, 130] width 22 height 29
click at [423, 128] on button "Next image" at bounding box center [418, 130] width 22 height 29
click at [415, 10] on button "Close lightbox" at bounding box center [414, 9] width 14 height 13
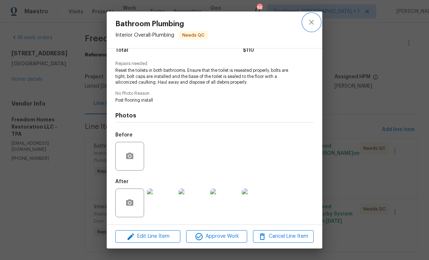
click at [316, 25] on button "close" at bounding box center [311, 22] width 17 height 17
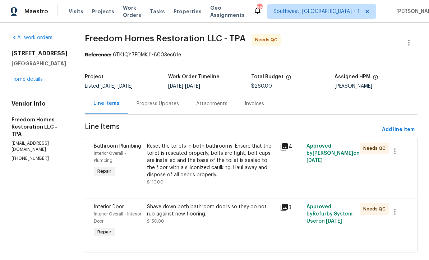
scroll to position [0, 0]
click at [22, 82] on link "Home details" at bounding box center [26, 79] width 31 height 5
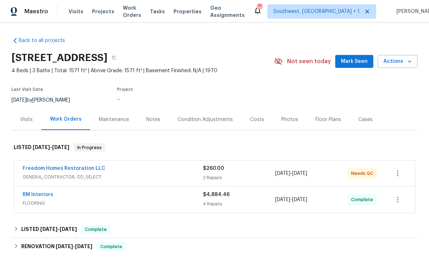
click at [402, 62] on span "Actions" at bounding box center [397, 61] width 28 height 9
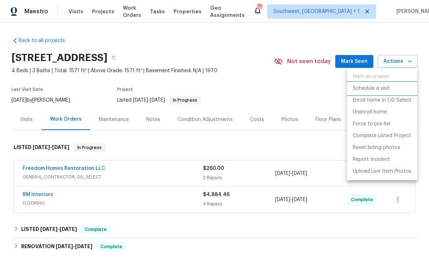
click at [379, 89] on p "Schedule a visit" at bounding box center [371, 89] width 37 height 8
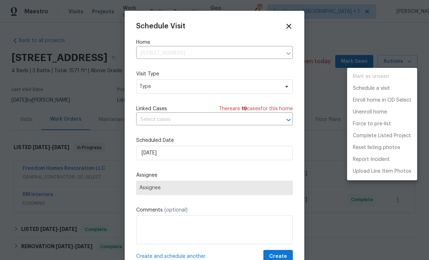
click at [166, 87] on div at bounding box center [214, 130] width 429 height 260
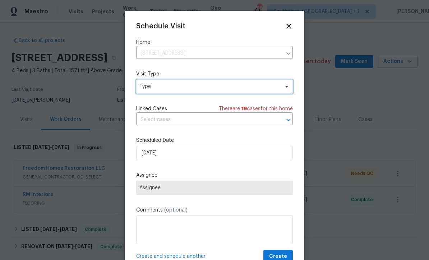
click at [185, 87] on span "Type" at bounding box center [209, 86] width 140 height 7
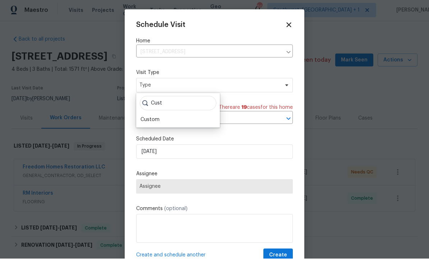
scroll to position [1, 0]
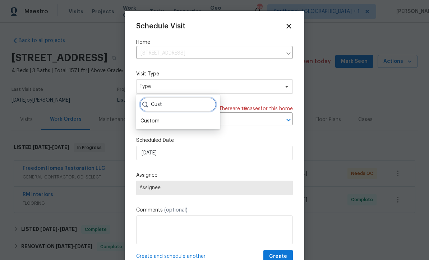
type input "Cust"
click at [154, 123] on div "Custom" at bounding box center [149, 120] width 19 height 7
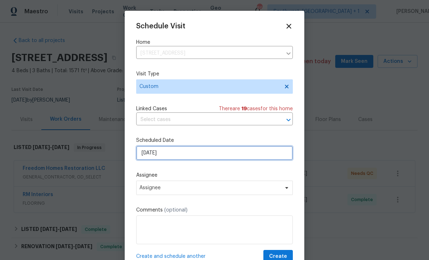
click at [189, 159] on input "[DATE]" at bounding box center [214, 153] width 157 height 14
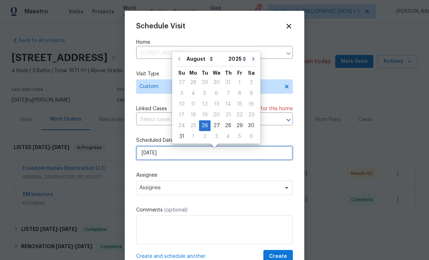
scroll to position [1, 0]
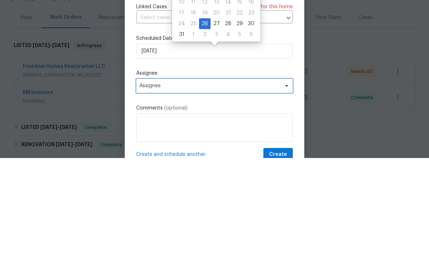
click at [179, 185] on span "Assignee" at bounding box center [209, 188] width 141 height 6
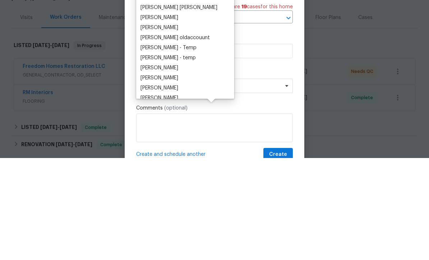
scroll to position [24, 0]
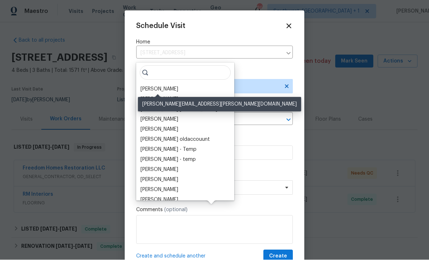
click at [171, 86] on div "[PERSON_NAME]" at bounding box center [159, 89] width 38 height 7
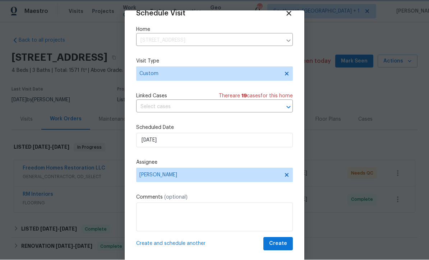
scroll to position [14, 0]
click at [285, 246] on span "Create" at bounding box center [278, 244] width 18 height 9
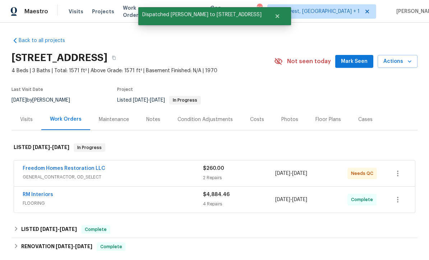
click at [52, 166] on link "Freedom Homes Restoration LLC" at bounding box center [64, 168] width 83 height 5
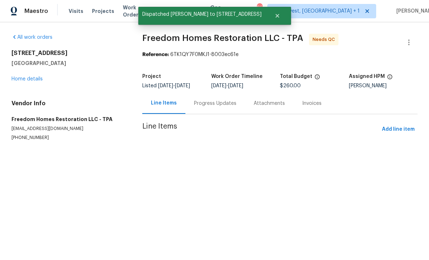
scroll to position [0, 0]
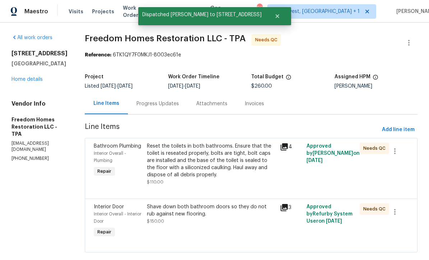
click at [168, 103] on div "Progress Updates" at bounding box center [157, 103] width 42 height 7
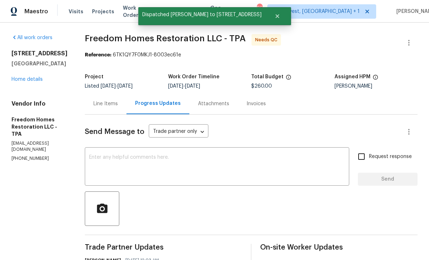
click at [236, 166] on textarea at bounding box center [217, 167] width 256 height 25
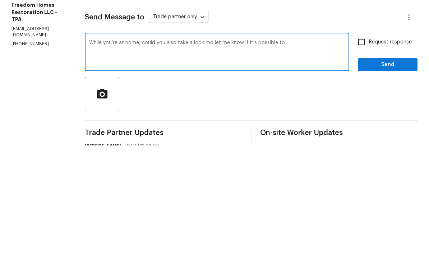
click at [210, 155] on textarea "While you’re at home, could you also take a look md let me know if it’s possibl…" at bounding box center [217, 167] width 256 height 25
click at [305, 155] on textarea "While you’re at home, could you also take a look and let me know if it’s possib…" at bounding box center [217, 167] width 256 height 25
click at [323, 155] on textarea "While you’re at home, could you also take a look and let me know if it’s possib…" at bounding box center [217, 167] width 256 height 25
type textarea "While you’re at home, could you also take a look and let me know if it’s possib…"
click at [361, 149] on input "Request response" at bounding box center [361, 156] width 15 height 15
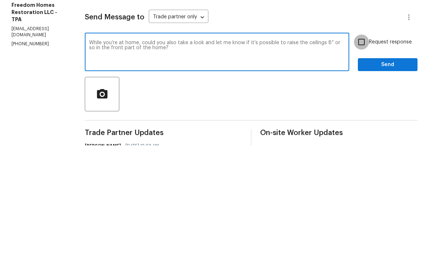
checkbox input "true"
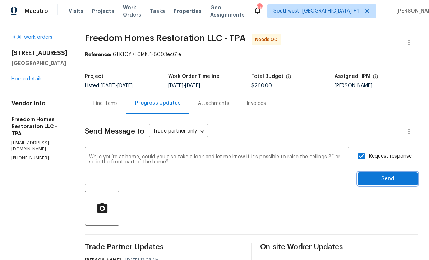
click at [381, 175] on span "Send" at bounding box center [387, 179] width 48 height 9
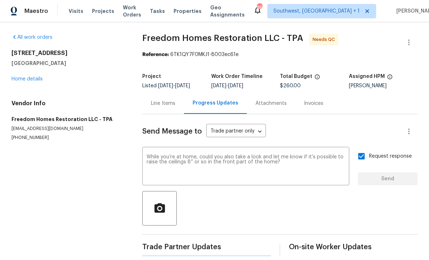
scroll to position [9, 0]
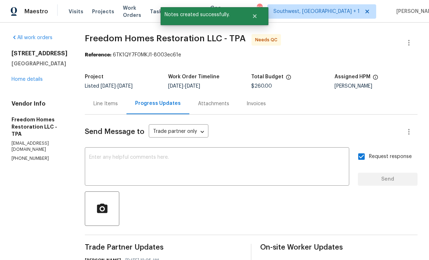
click at [23, 79] on link "Home details" at bounding box center [26, 79] width 31 height 5
